Goal: Task Accomplishment & Management: Manage account settings

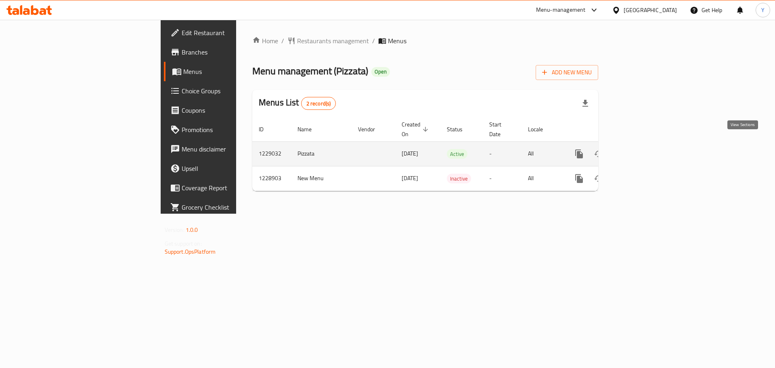
click at [642, 149] on icon "enhanced table" at bounding box center [637, 154] width 10 height 10
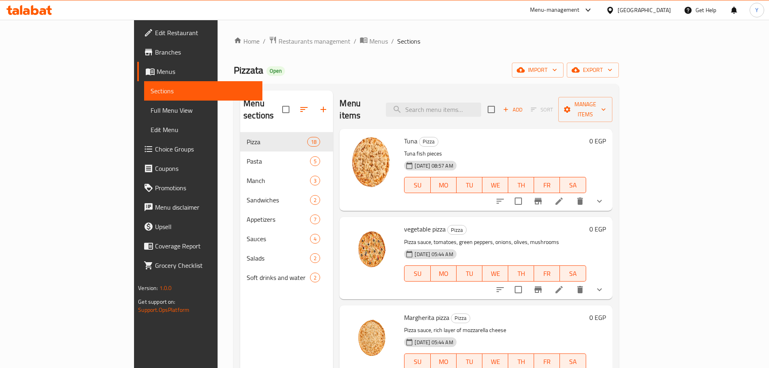
click at [609, 196] on button "show more" at bounding box center [599, 200] width 19 height 19
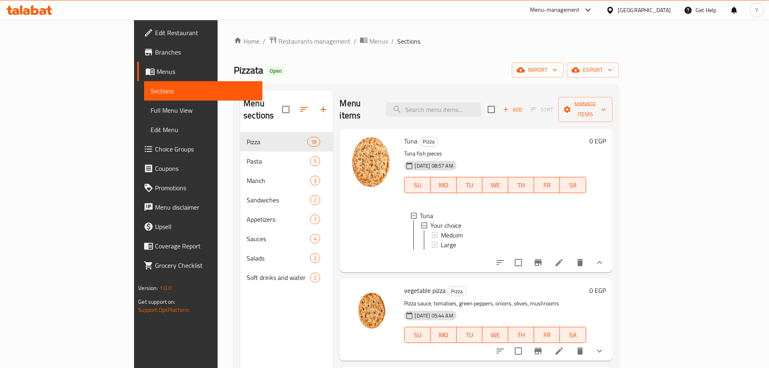
click at [155, 146] on span "Choice Groups" at bounding box center [205, 149] width 101 height 10
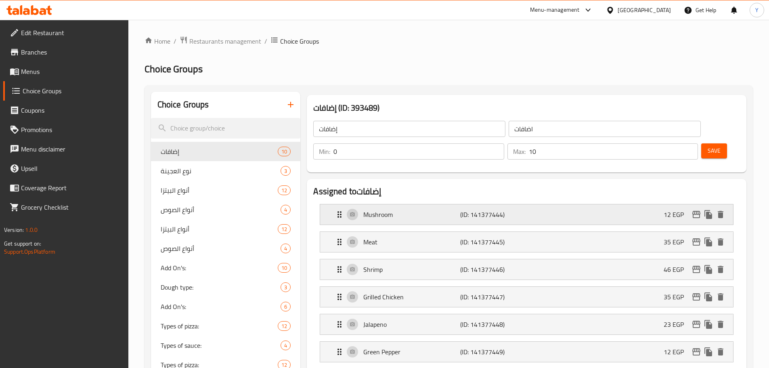
click at [351, 204] on div "Mushroom (ID: 141377444) 12 EGP" at bounding box center [529, 214] width 389 height 20
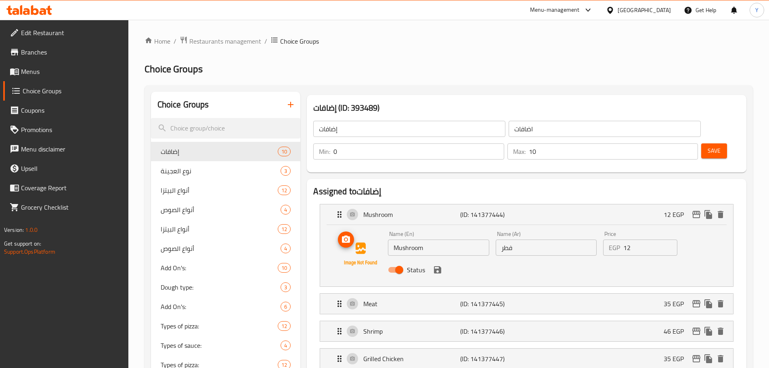
click at [356, 235] on img at bounding box center [361, 254] width 52 height 52
click at [353, 228] on img at bounding box center [361, 254] width 52 height 52
click at [347, 235] on icon "upload picture" at bounding box center [346, 238] width 8 height 7
click at [42, 11] on icon at bounding box center [43, 11] width 7 height 7
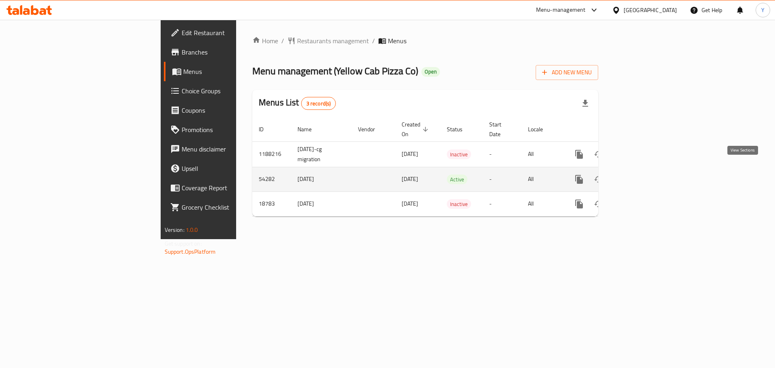
click at [642, 174] on icon "enhanced table" at bounding box center [637, 179] width 10 height 10
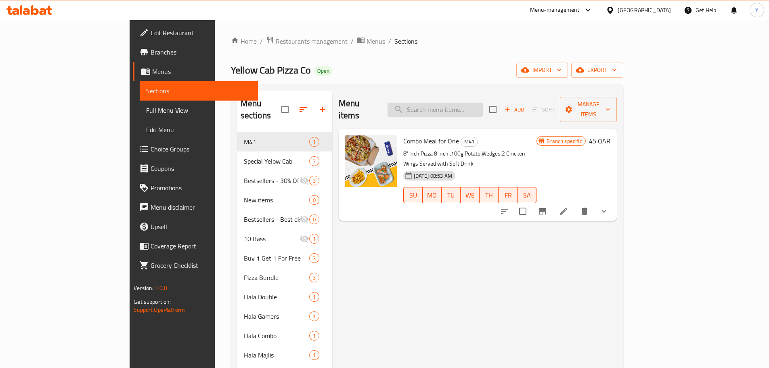
drag, startPoint x: 464, startPoint y: 96, endPoint x: 464, endPoint y: 101, distance: 4.9
click at [465, 102] on input "search" at bounding box center [434, 109] width 95 height 14
click at [464, 104] on input "search" at bounding box center [434, 109] width 95 height 14
type input "cult"
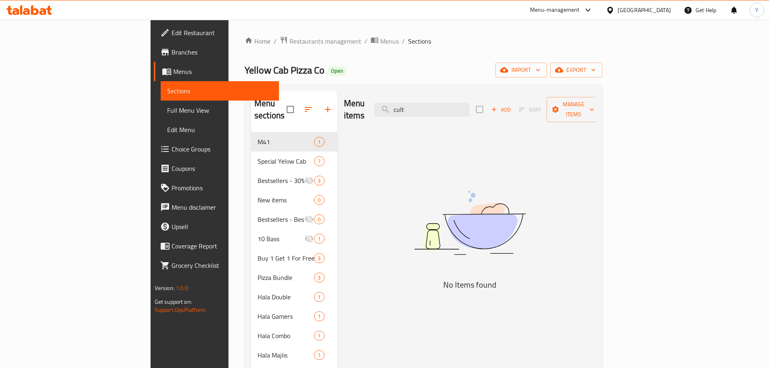
drag, startPoint x: 460, startPoint y: 105, endPoint x: 416, endPoint y: 100, distance: 44.6
click at [416, 100] on div "Menu items cult Add Sort Manage items" at bounding box center [470, 109] width 252 height 38
click at [167, 112] on span "Full Menu View" at bounding box center [219, 110] width 105 height 10
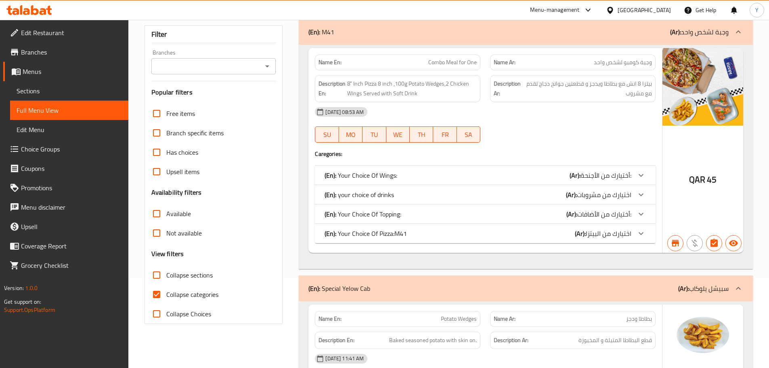
scroll to position [161, 0]
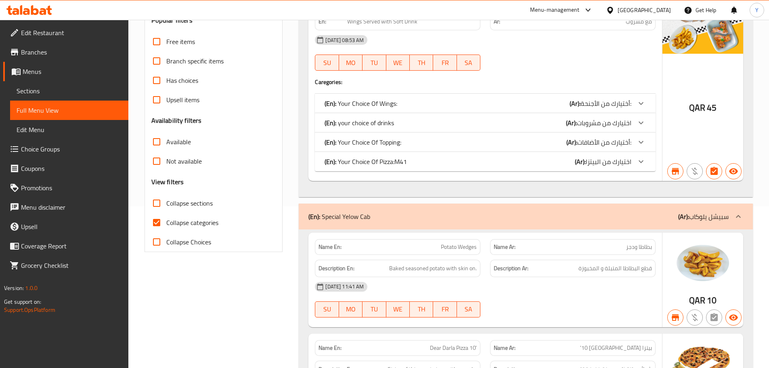
click at [186, 222] on span "Collapse categories" at bounding box center [192, 222] width 52 height 10
click at [166, 222] on input "Collapse categories" at bounding box center [156, 222] width 19 height 19
checkbox input "false"
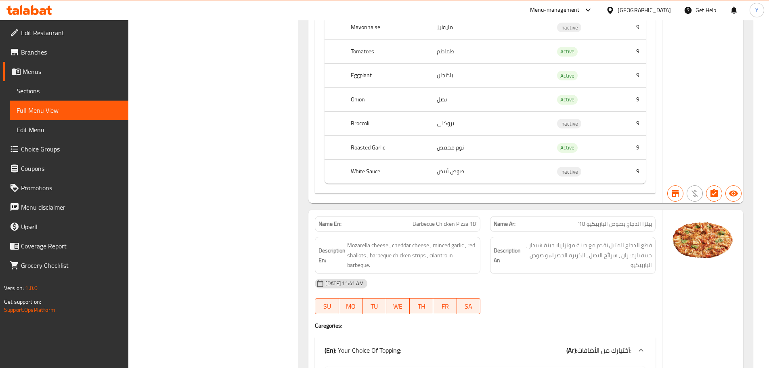
scroll to position [0, 0]
